Goal: Check status: Check status

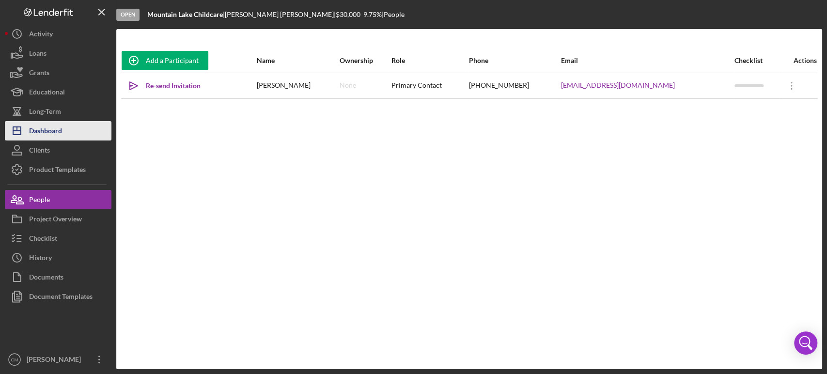
click at [40, 128] on div "Dashboard" at bounding box center [45, 132] width 33 height 22
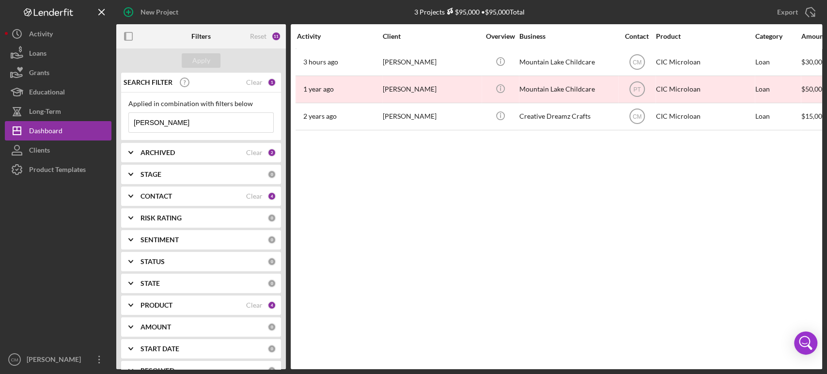
click at [193, 123] on input "[PERSON_NAME]" at bounding box center [201, 122] width 144 height 19
click at [208, 63] on div "Apply" at bounding box center [201, 60] width 18 height 15
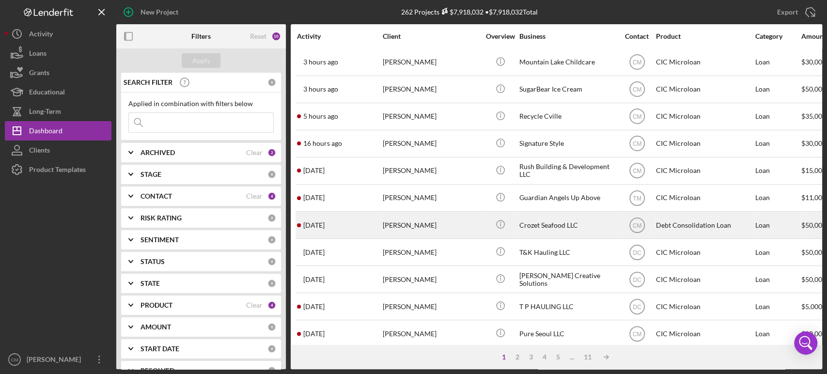
click at [539, 220] on div "Crozet Seafood LLC" at bounding box center [567, 225] width 97 height 26
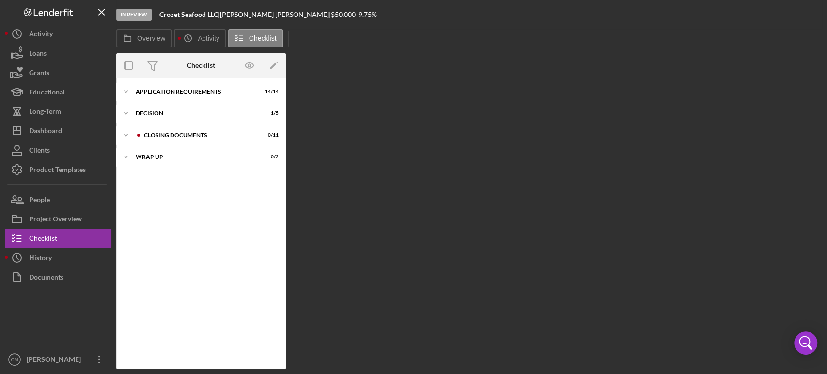
scroll to position [19, 0]
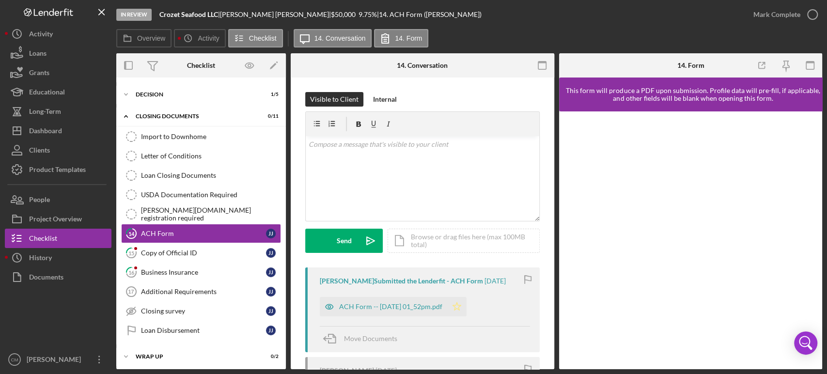
click at [467, 307] on icon "Icon/Star" at bounding box center [456, 306] width 19 height 19
click at [811, 15] on icon "button" at bounding box center [813, 14] width 24 height 24
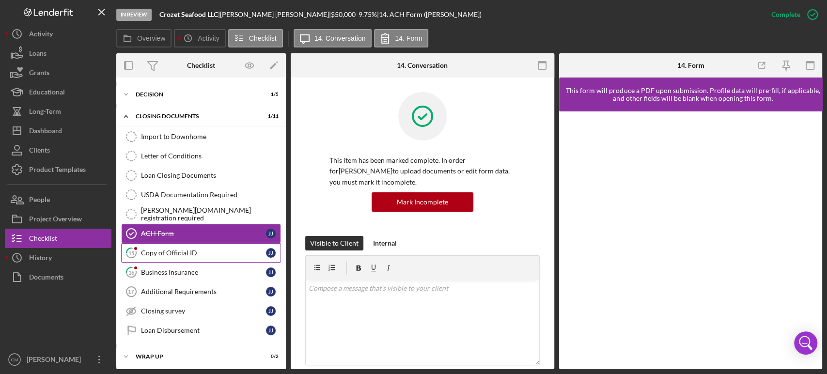
click at [202, 255] on div "Copy of Official ID" at bounding box center [203, 253] width 125 height 8
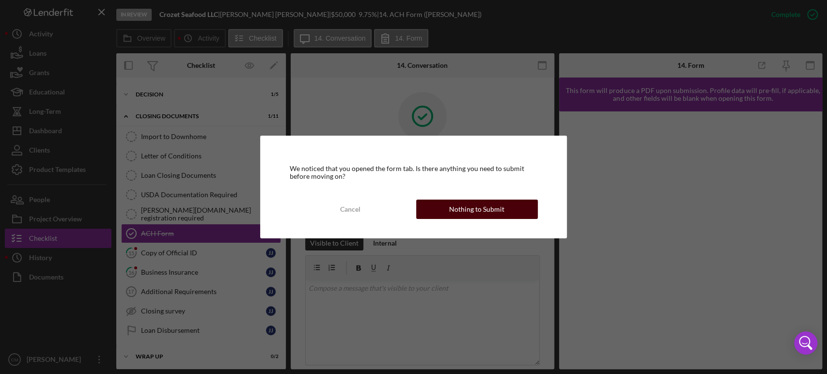
click at [450, 215] on button "Nothing to Submit" at bounding box center [477, 209] width 122 height 19
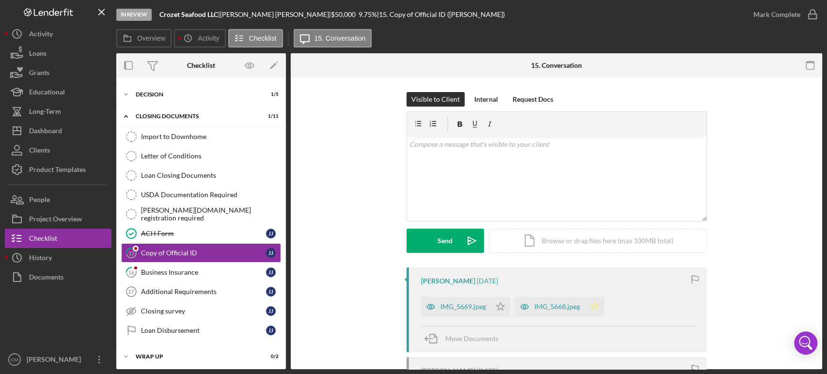
click at [593, 307] on icon "Icon/Star" at bounding box center [594, 306] width 19 height 19
click at [814, 17] on icon "button" at bounding box center [813, 14] width 24 height 24
